Goal: Task Accomplishment & Management: Use online tool/utility

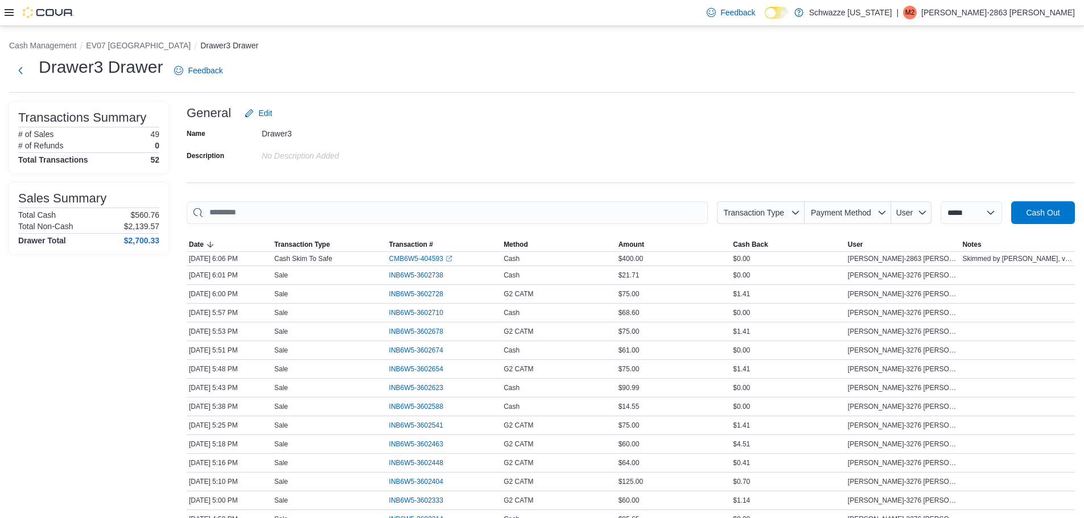
drag, startPoint x: 447, startPoint y: 95, endPoint x: 428, endPoint y: 83, distance: 22.6
click at [126, 45] on button "EV07 [GEOGRAPHIC_DATA]" at bounding box center [138, 45] width 105 height 9
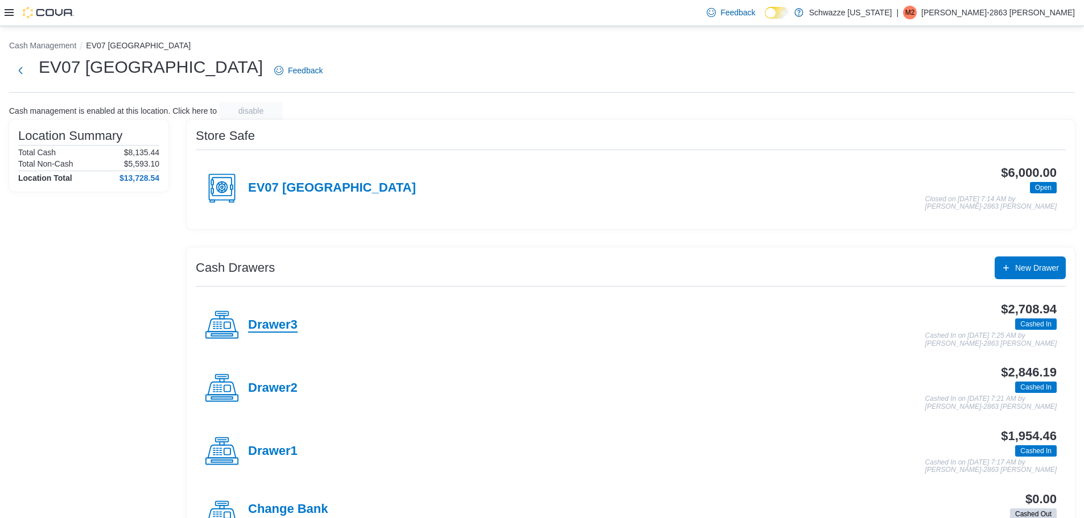
click at [285, 326] on h4 "Drawer3" at bounding box center [273, 325] width 50 height 15
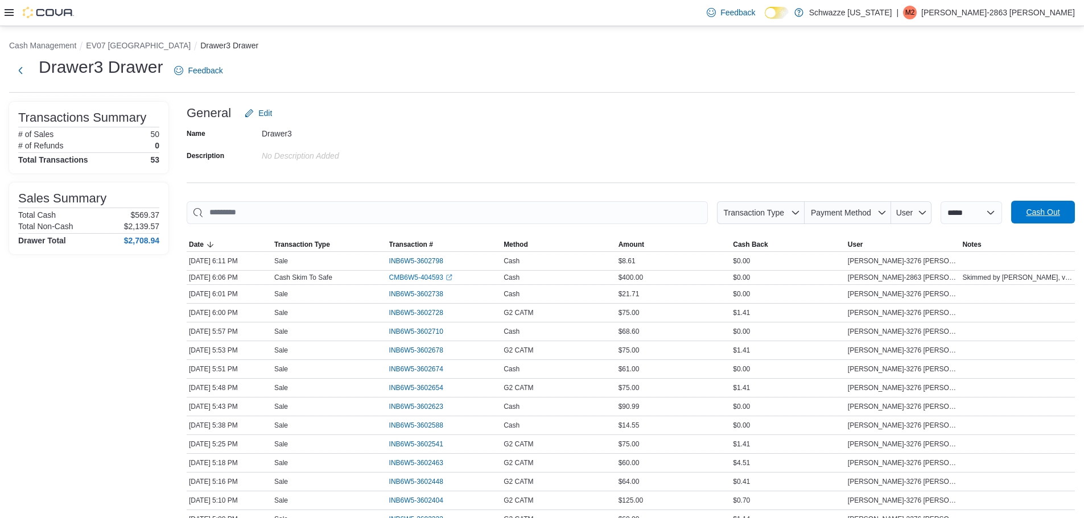
click at [1055, 218] on span "Cash Out" at bounding box center [1043, 212] width 34 height 11
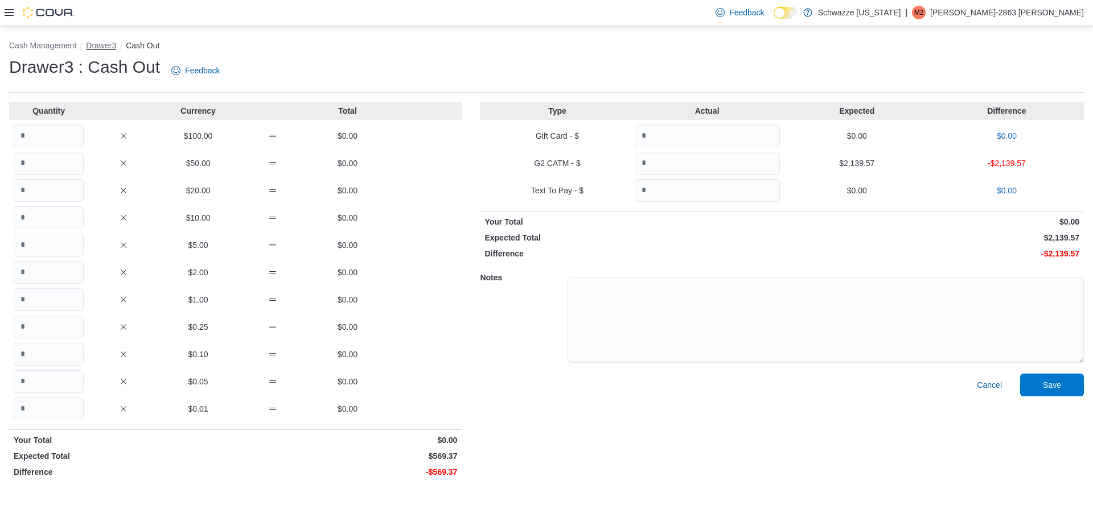
click at [102, 47] on button "Drawer3" at bounding box center [101, 45] width 30 height 9
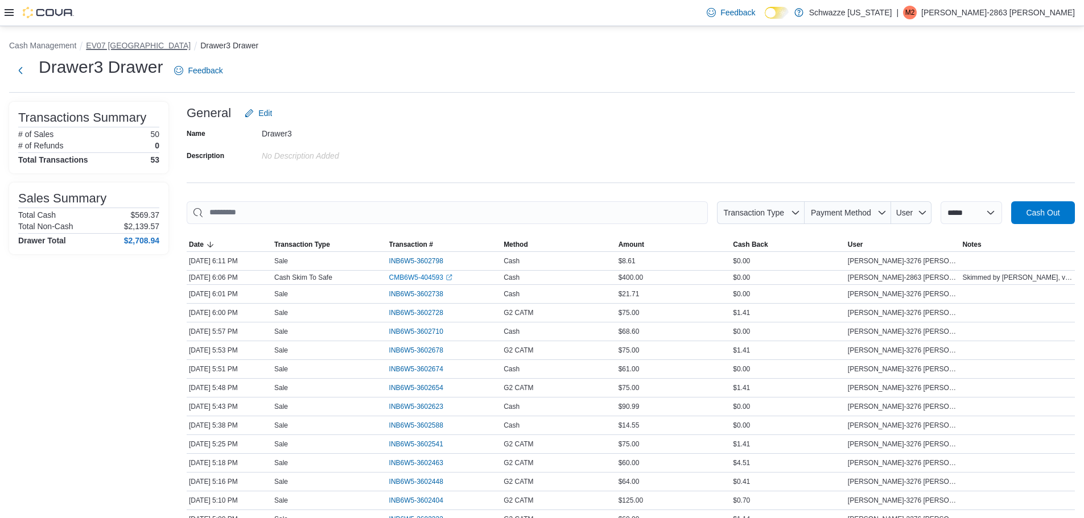
click at [147, 48] on button "EV07 [GEOGRAPHIC_DATA]" at bounding box center [138, 45] width 105 height 9
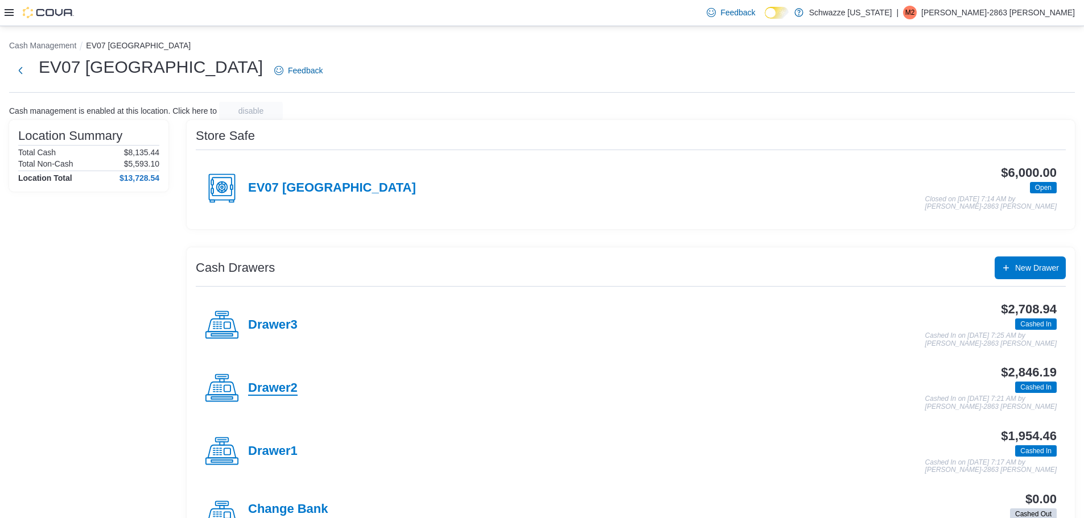
click at [269, 381] on h4 "Drawer2" at bounding box center [273, 388] width 50 height 15
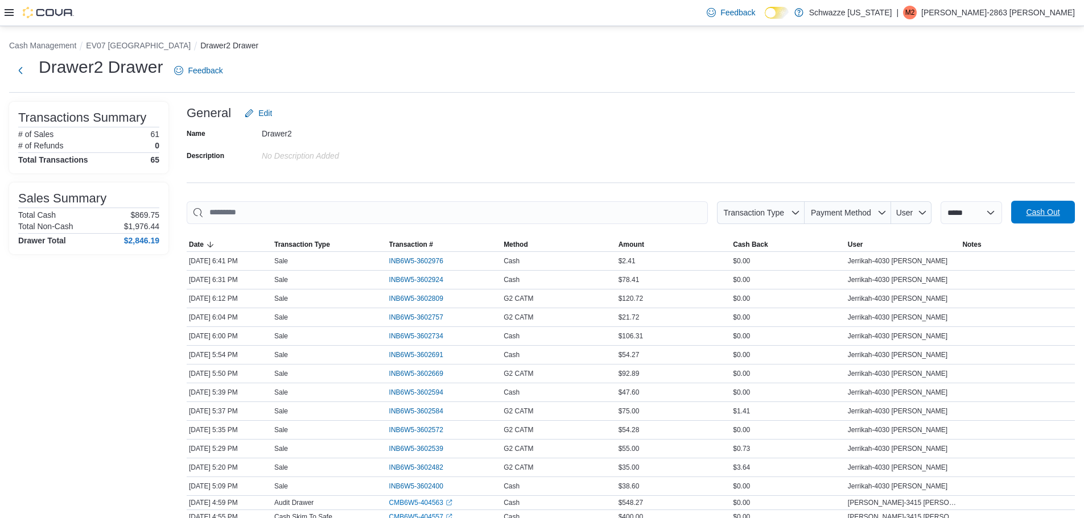
click at [1037, 207] on span "Cash Out" at bounding box center [1043, 212] width 34 height 11
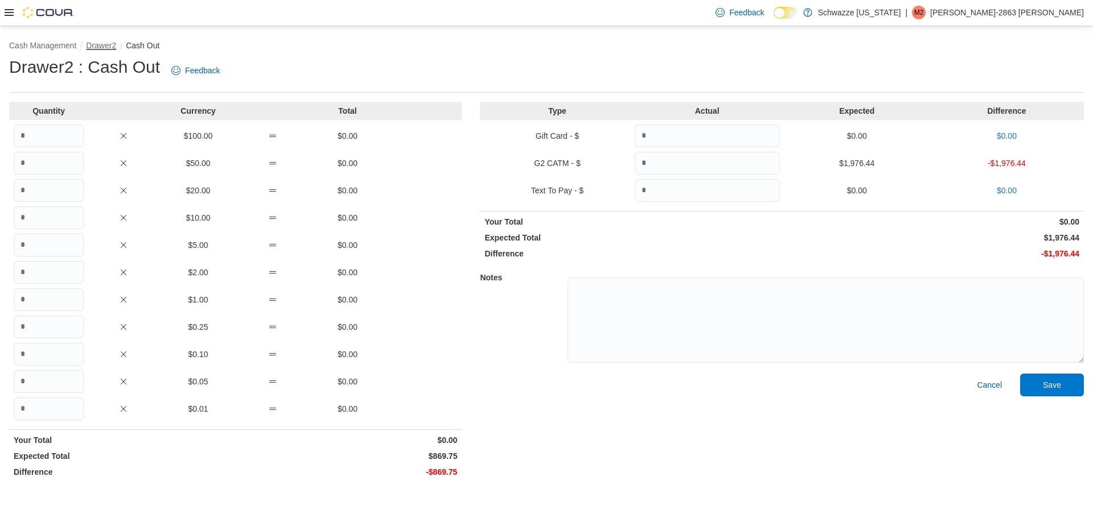
click at [97, 46] on button "Drawer2" at bounding box center [101, 45] width 30 height 9
